Goal: Navigation & Orientation: Find specific page/section

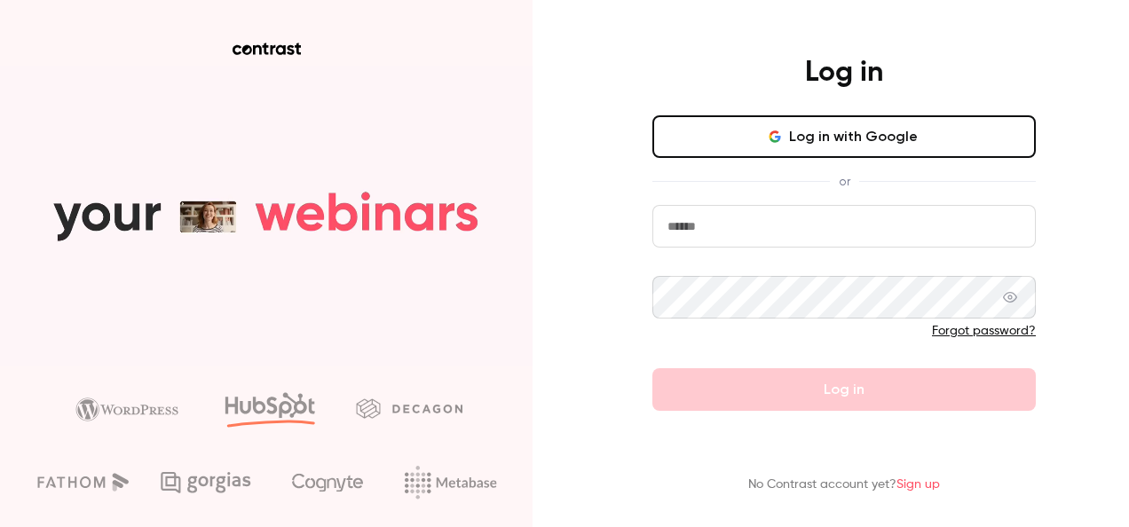
click at [906, 136] on button "Log in with Google" at bounding box center [845, 136] width 384 height 43
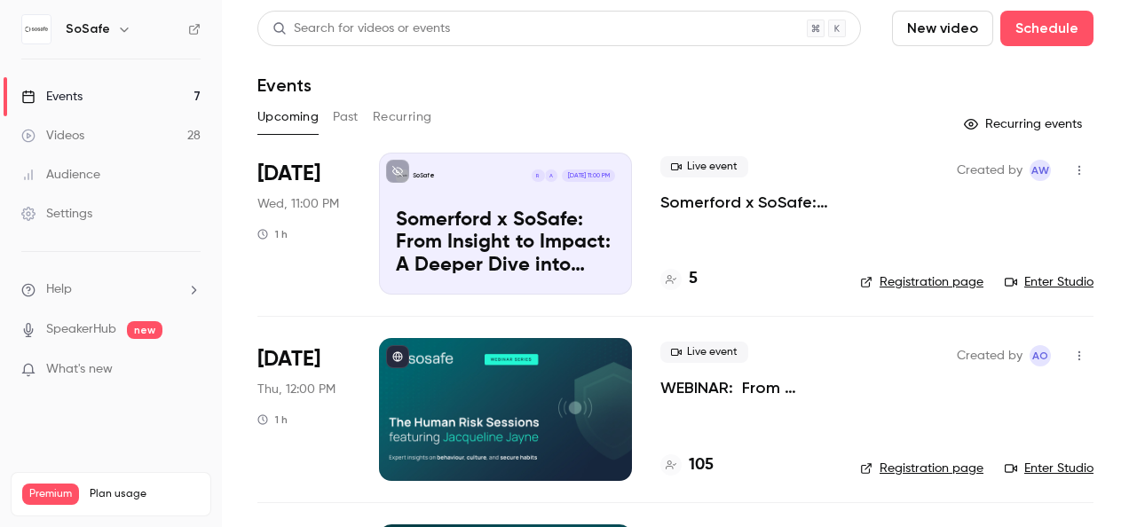
click at [925, 282] on link "Registration page" at bounding box center [921, 282] width 123 height 18
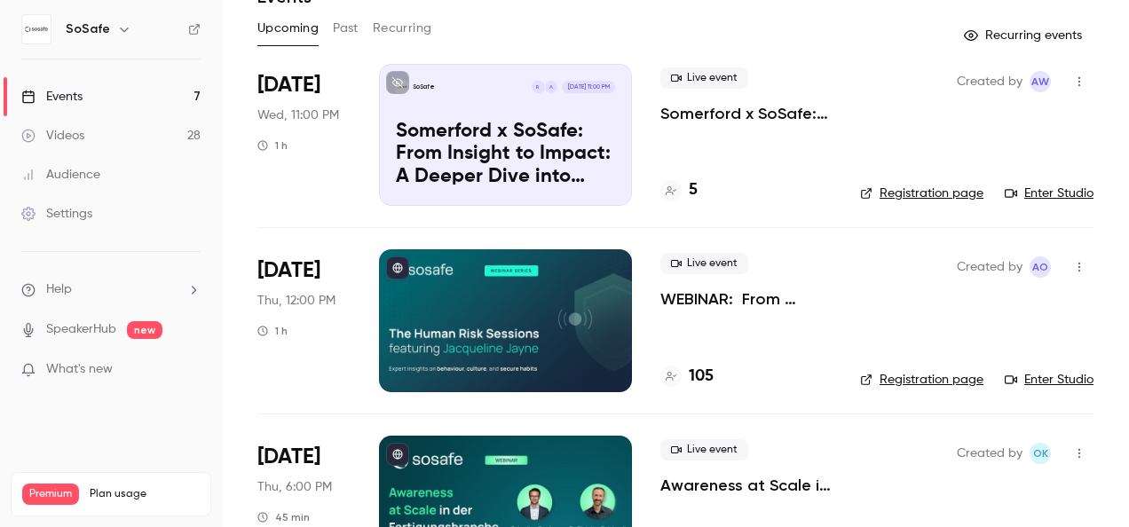
scroll to position [266, 0]
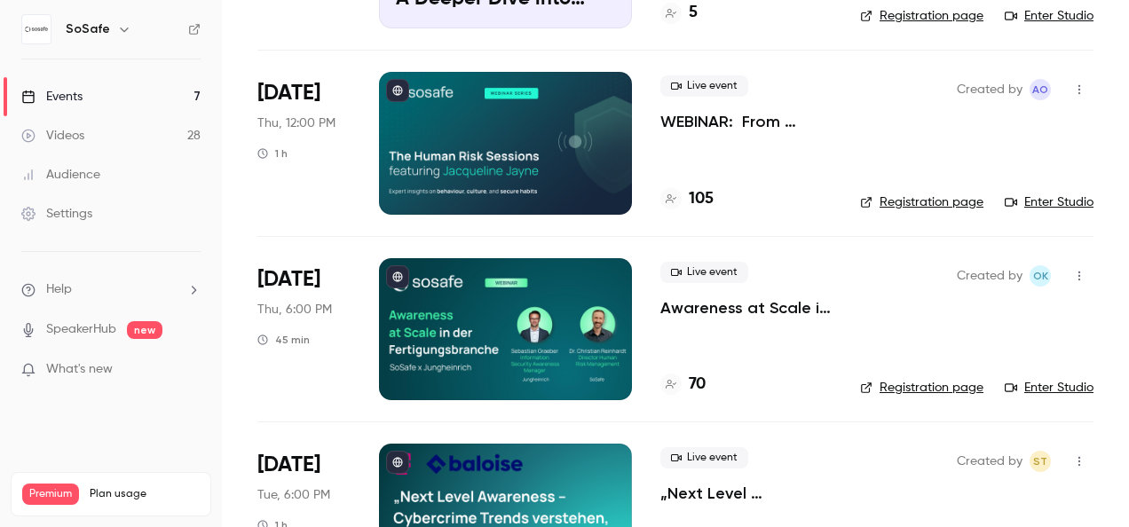
click at [432, 334] on div at bounding box center [505, 329] width 253 height 142
